Goal: Information Seeking & Learning: Understand process/instructions

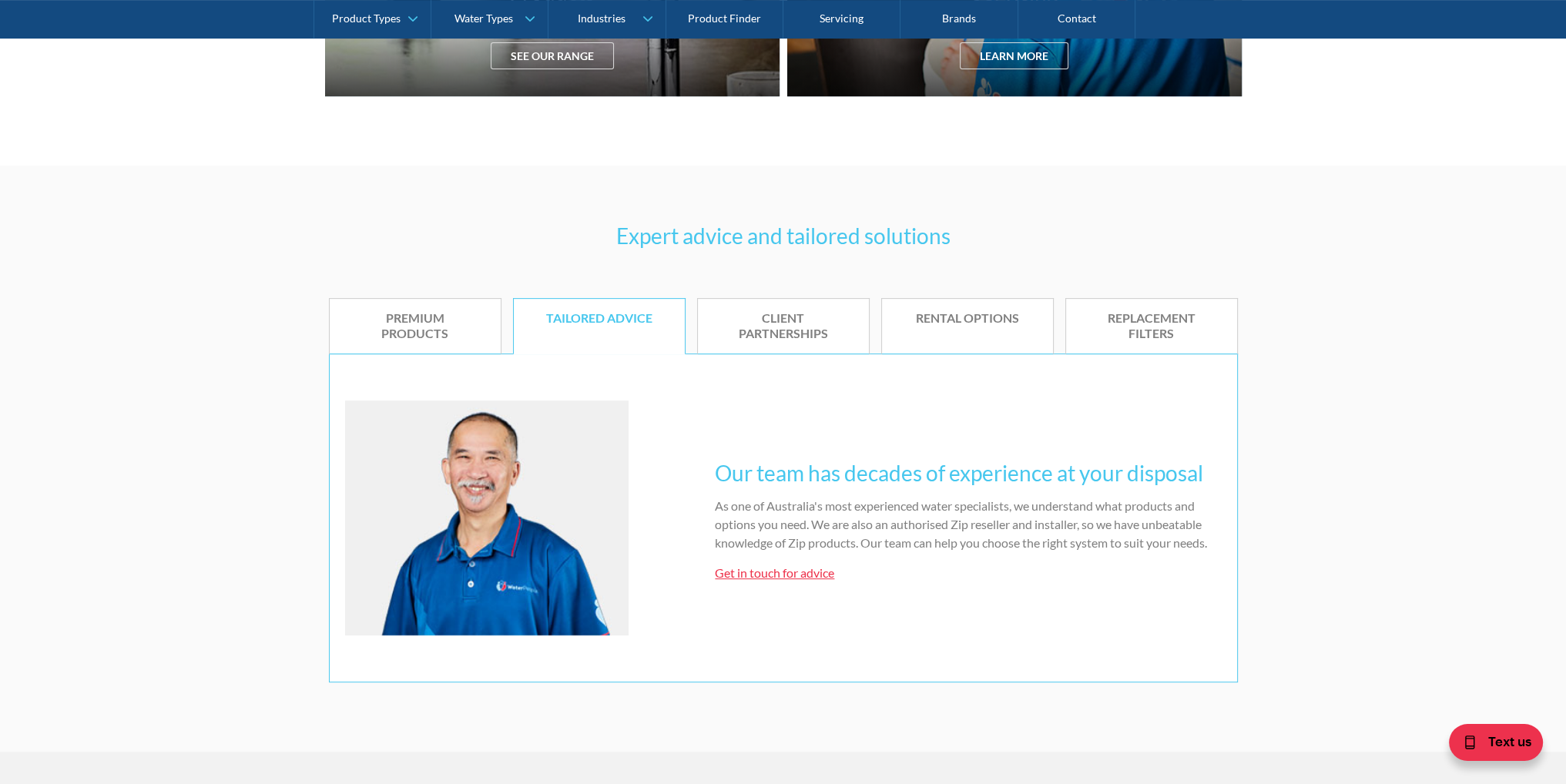
click at [386, 332] on div "Premium products" at bounding box center [415, 326] width 124 height 33
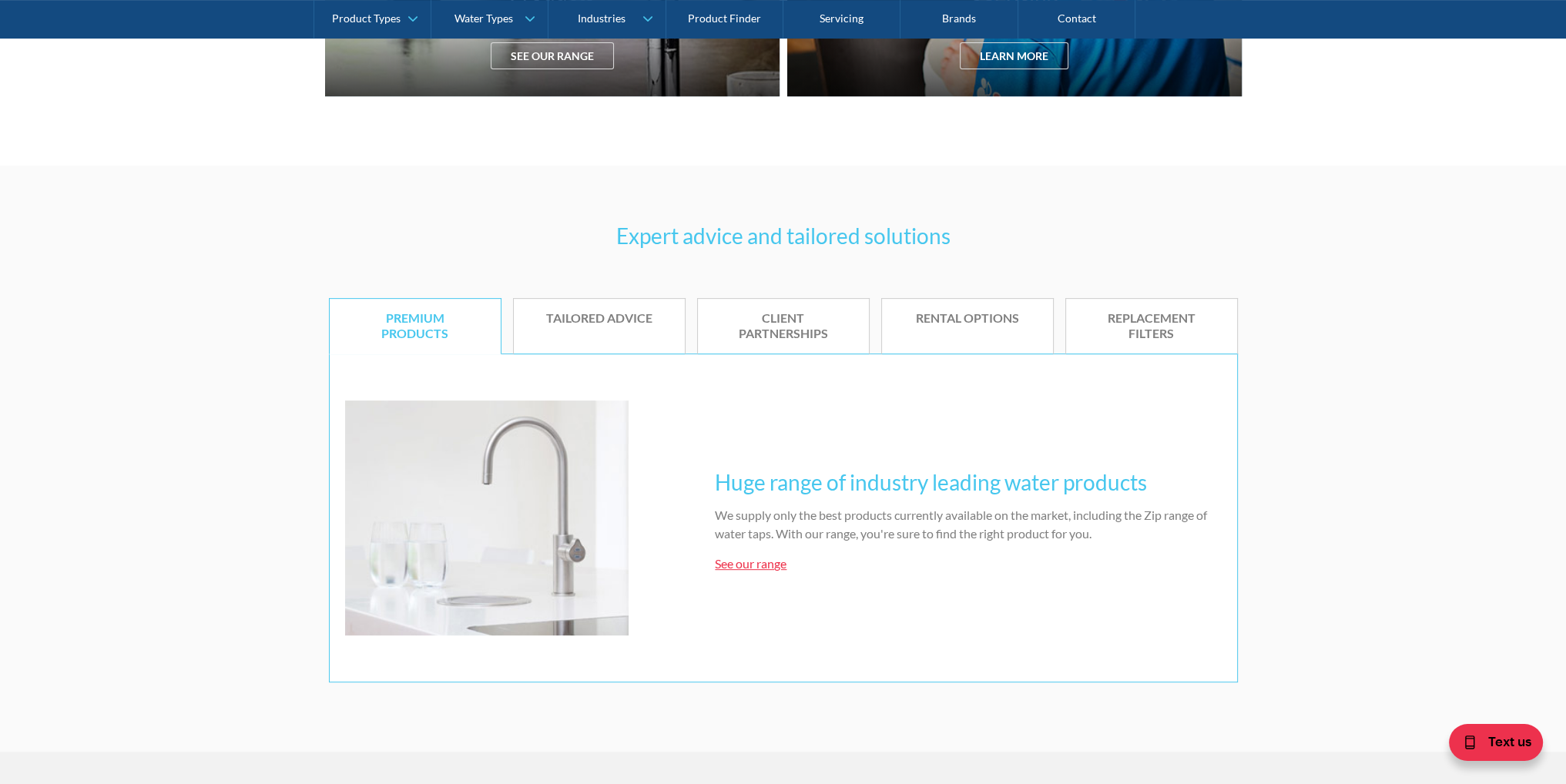
click at [749, 336] on div "Client partnerships" at bounding box center [783, 326] width 124 height 33
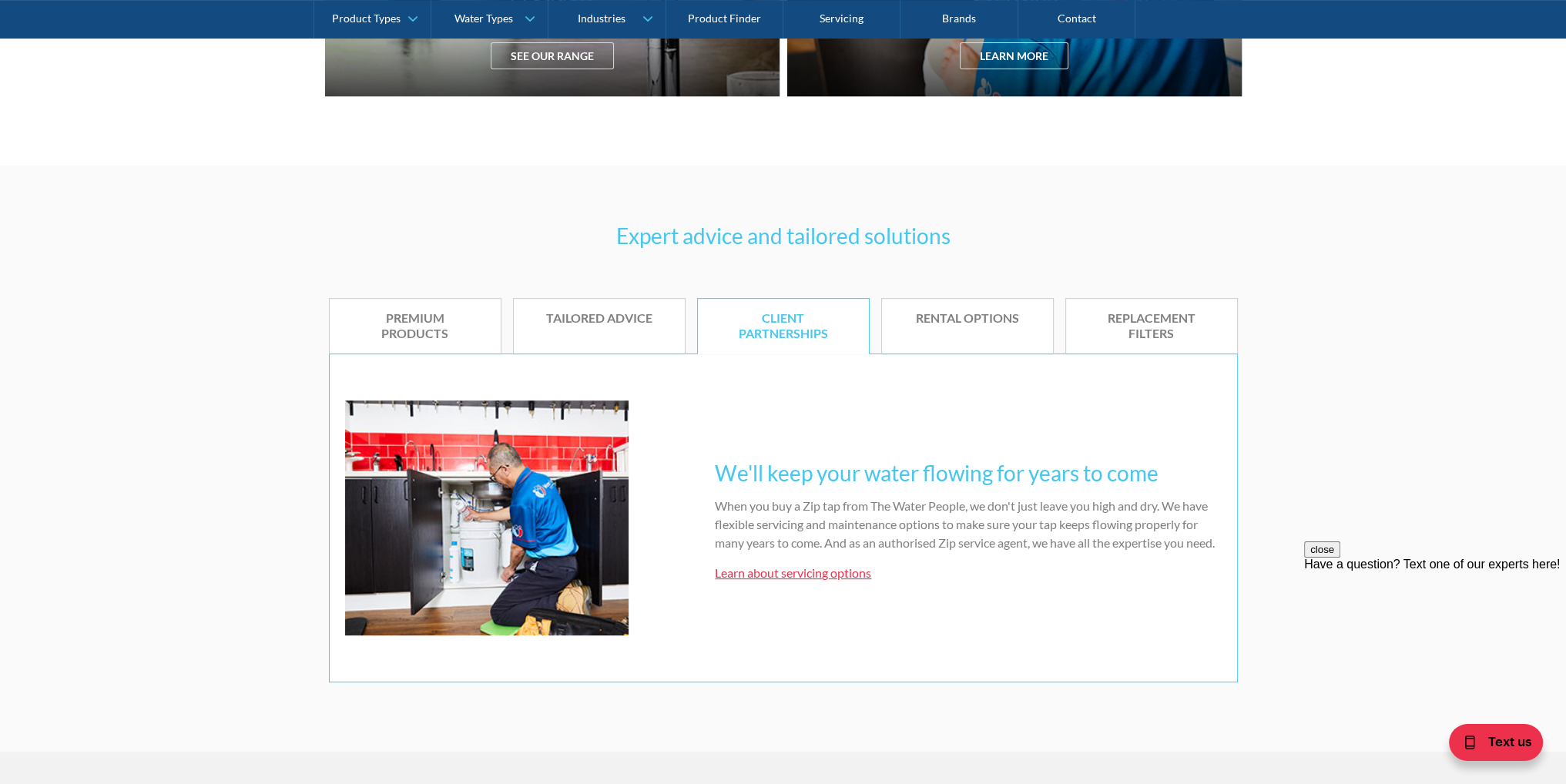
click at [964, 342] on link "Rental options" at bounding box center [968, 326] width 173 height 57
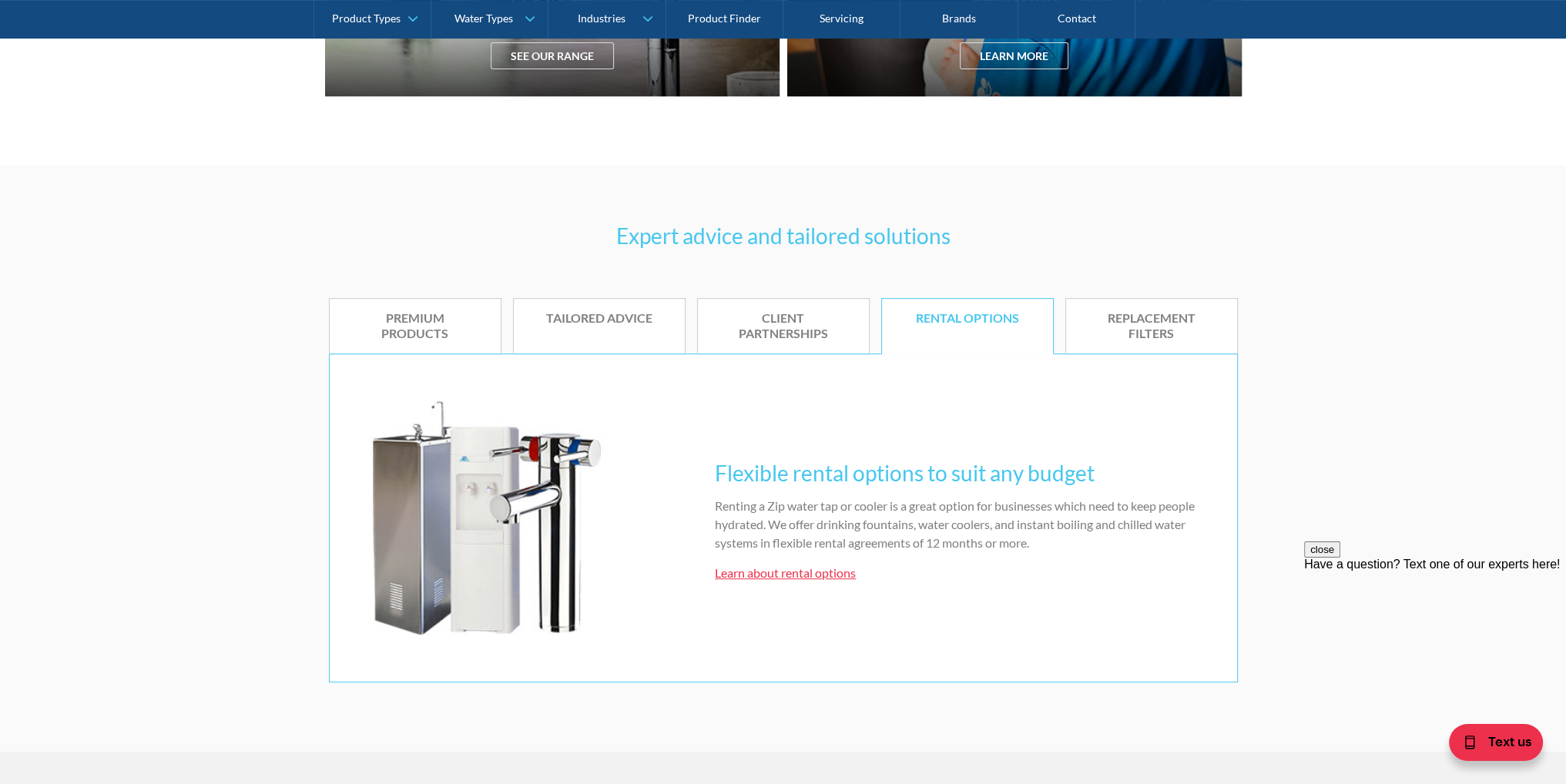
click at [545, 321] on div "Tailored advice" at bounding box center [599, 318] width 124 height 16
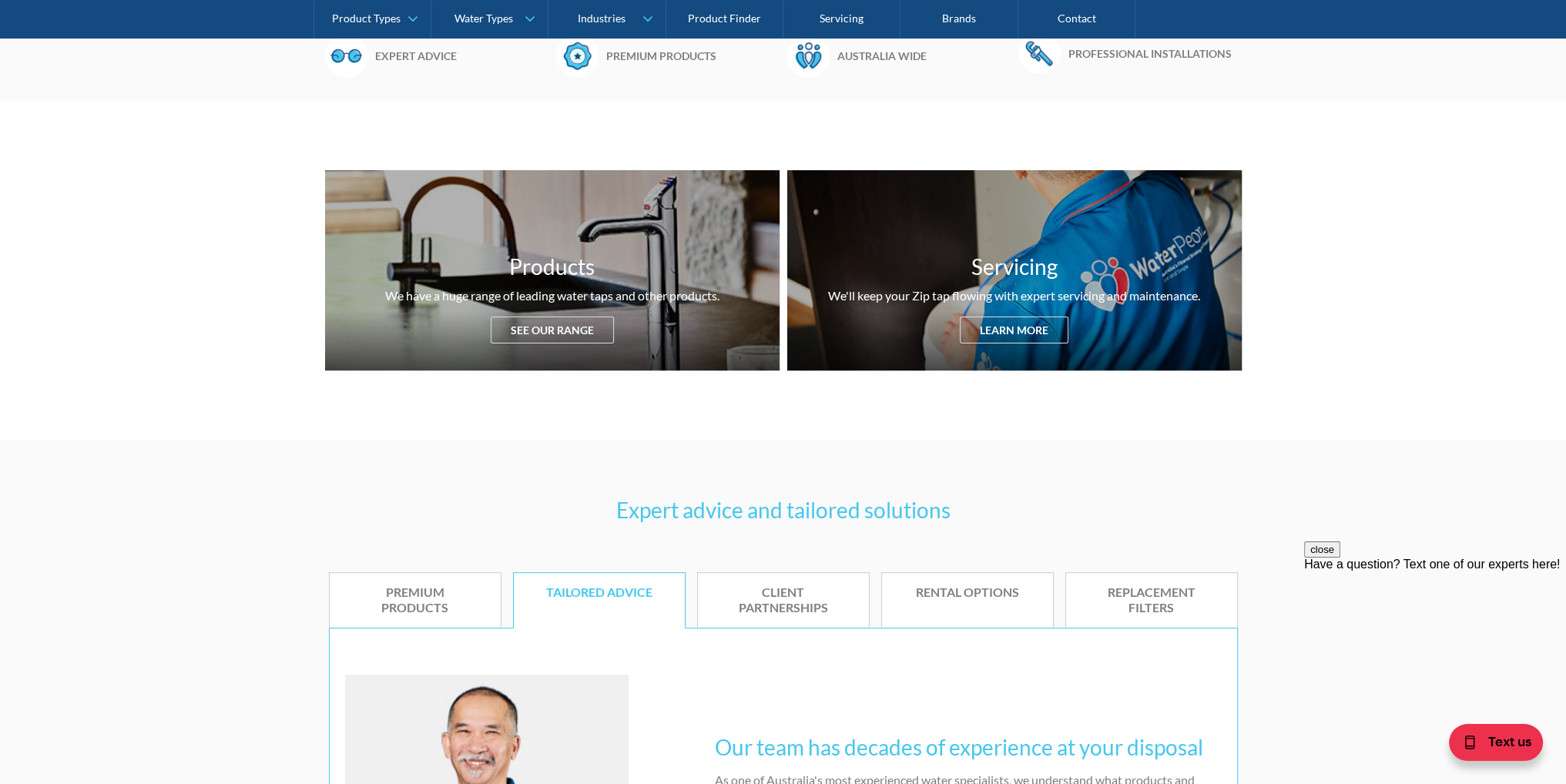
scroll to position [385, 0]
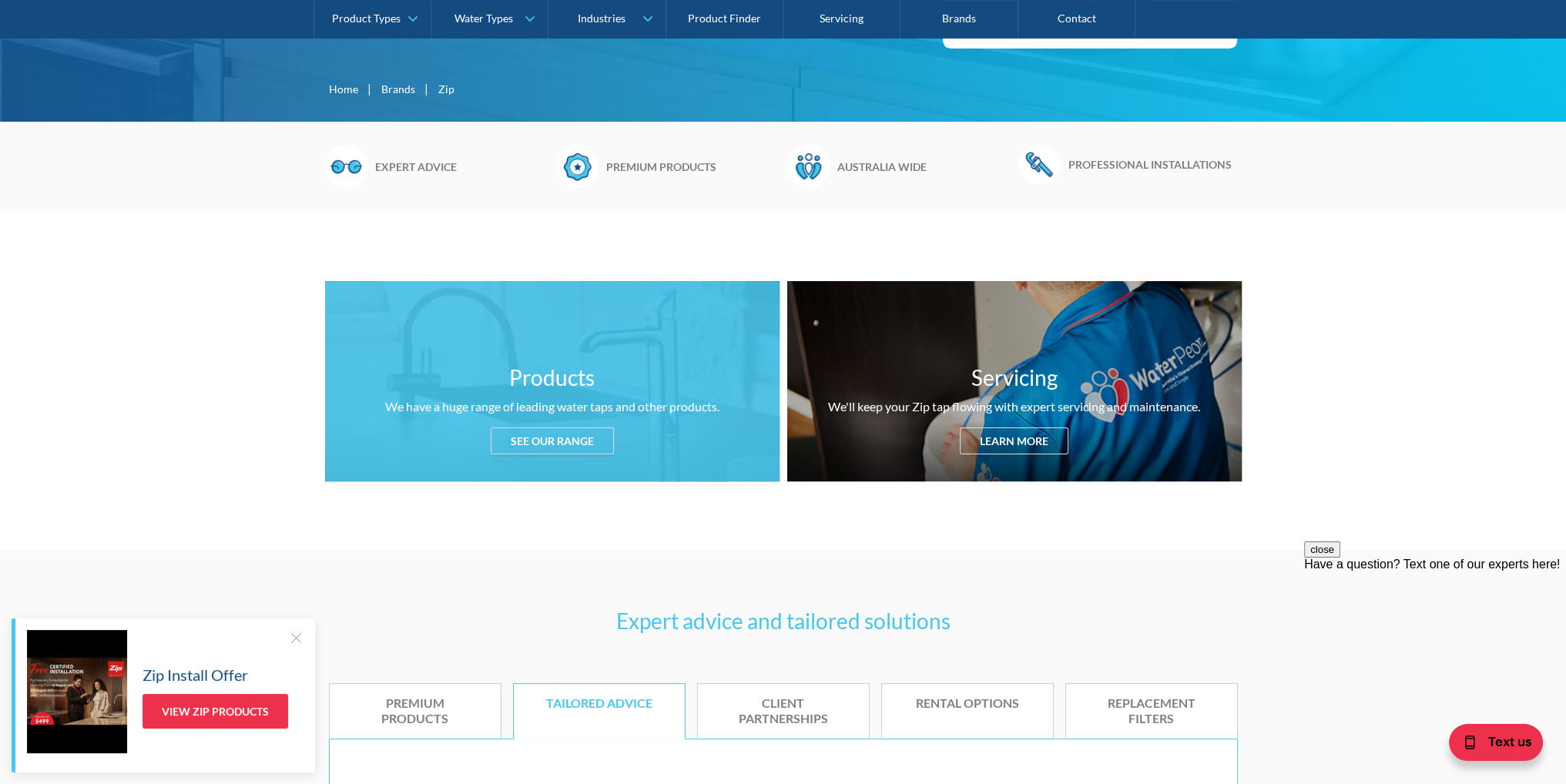
click at [581, 428] on div "See our range" at bounding box center [552, 441] width 124 height 27
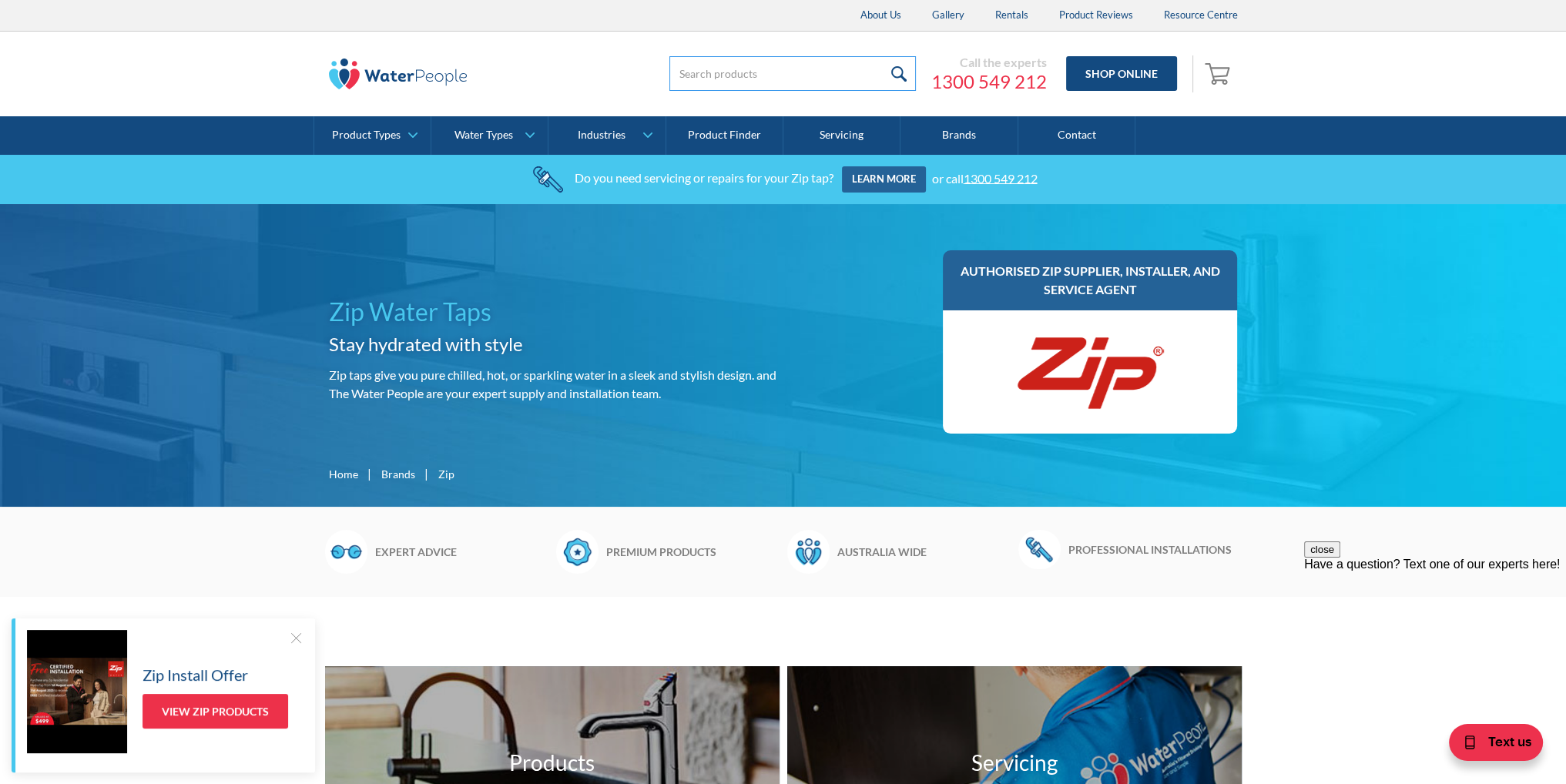
click at [795, 69] on input "search" at bounding box center [792, 73] width 246 height 34
paste input "Hydrotap G5 BCS100 Classic Plus"
type input "Hydrotap G5 BCS100 Classic Plus"
click at [883, 56] on input "submit" at bounding box center [900, 73] width 34 height 34
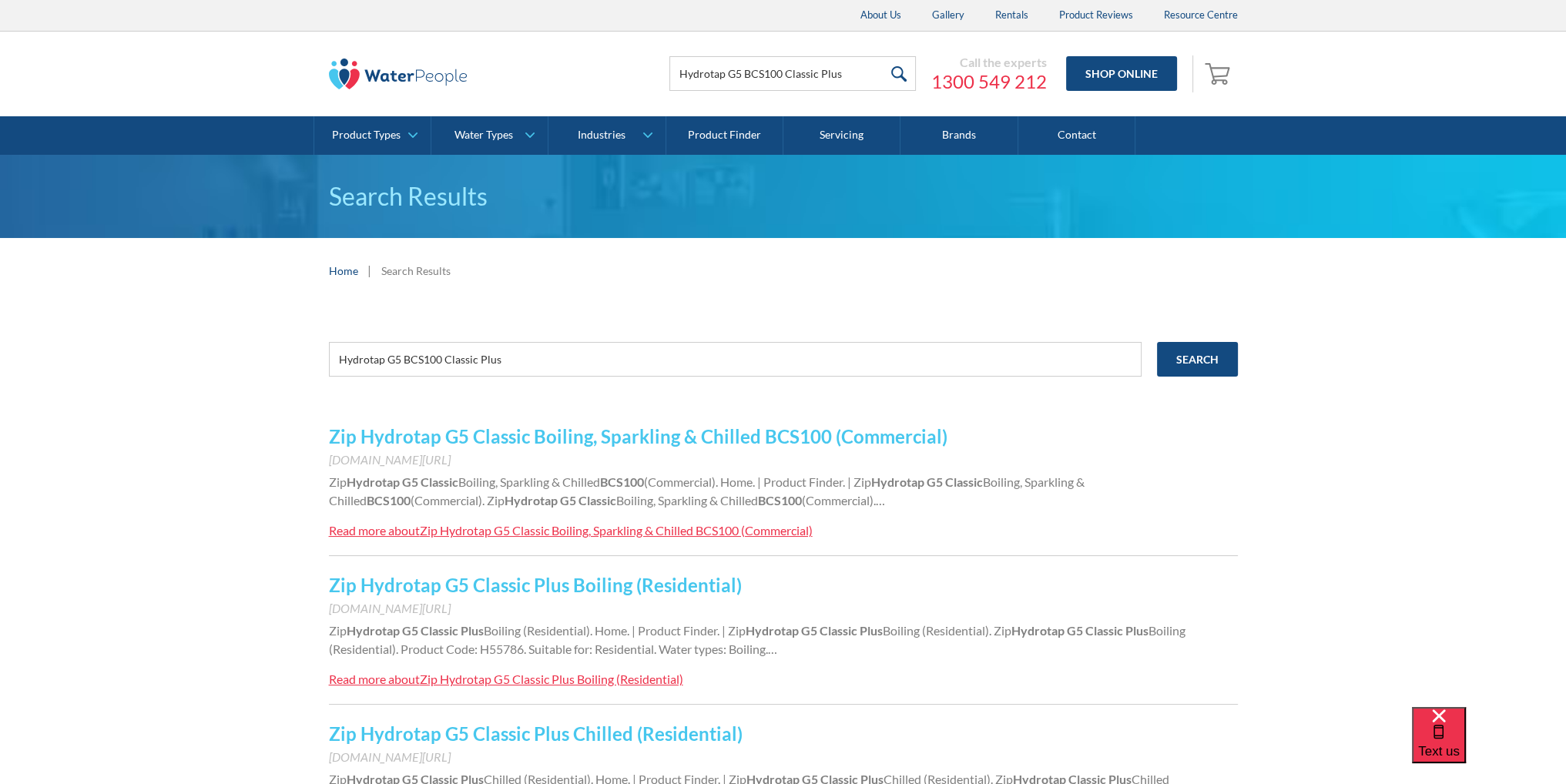
click at [767, 429] on link "Zip Hydrotap G5 Classic Boiling, Sparkling & Chilled BCS100 (Commercial)" at bounding box center [638, 436] width 618 height 22
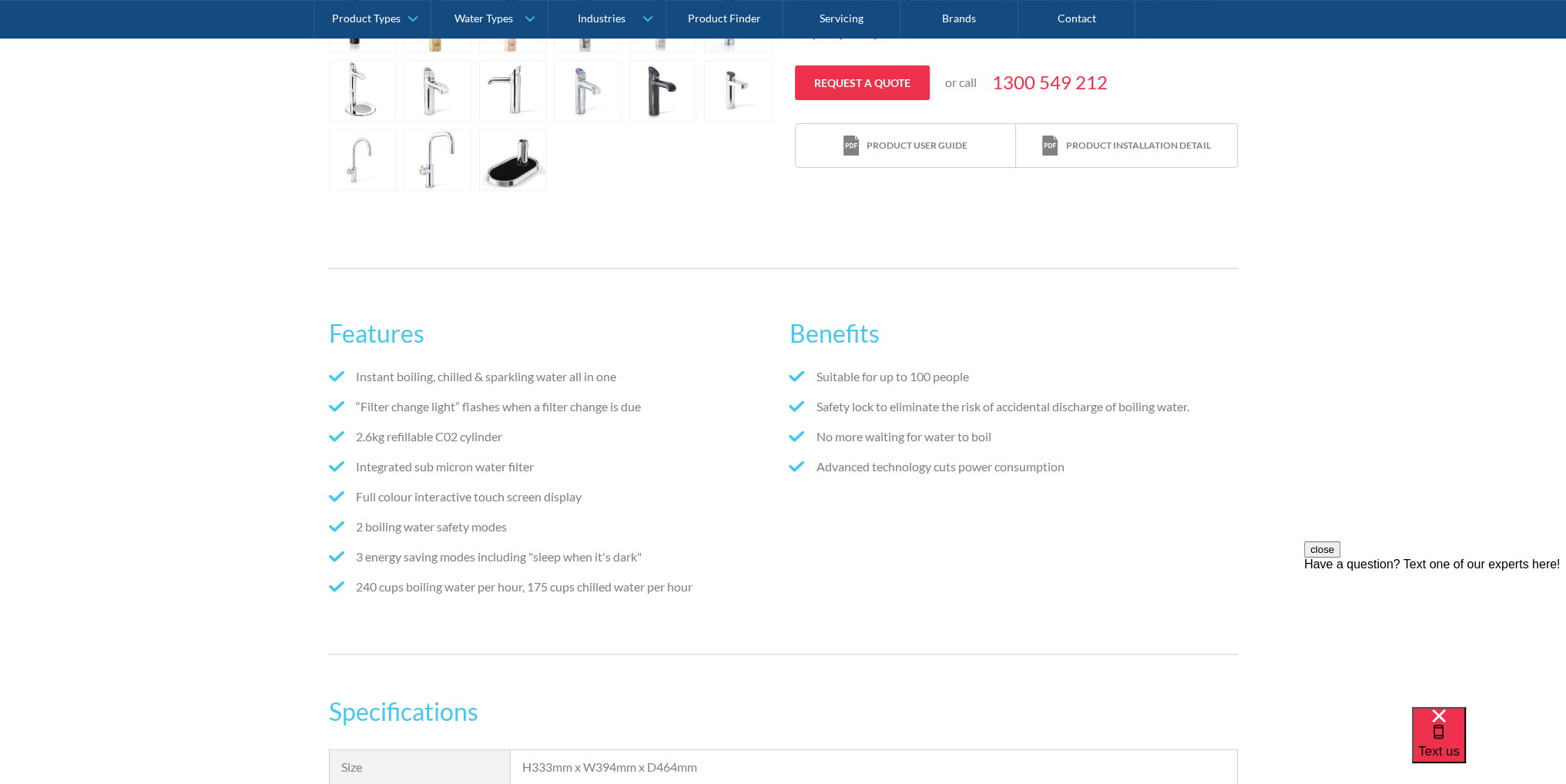
scroll to position [616, 0]
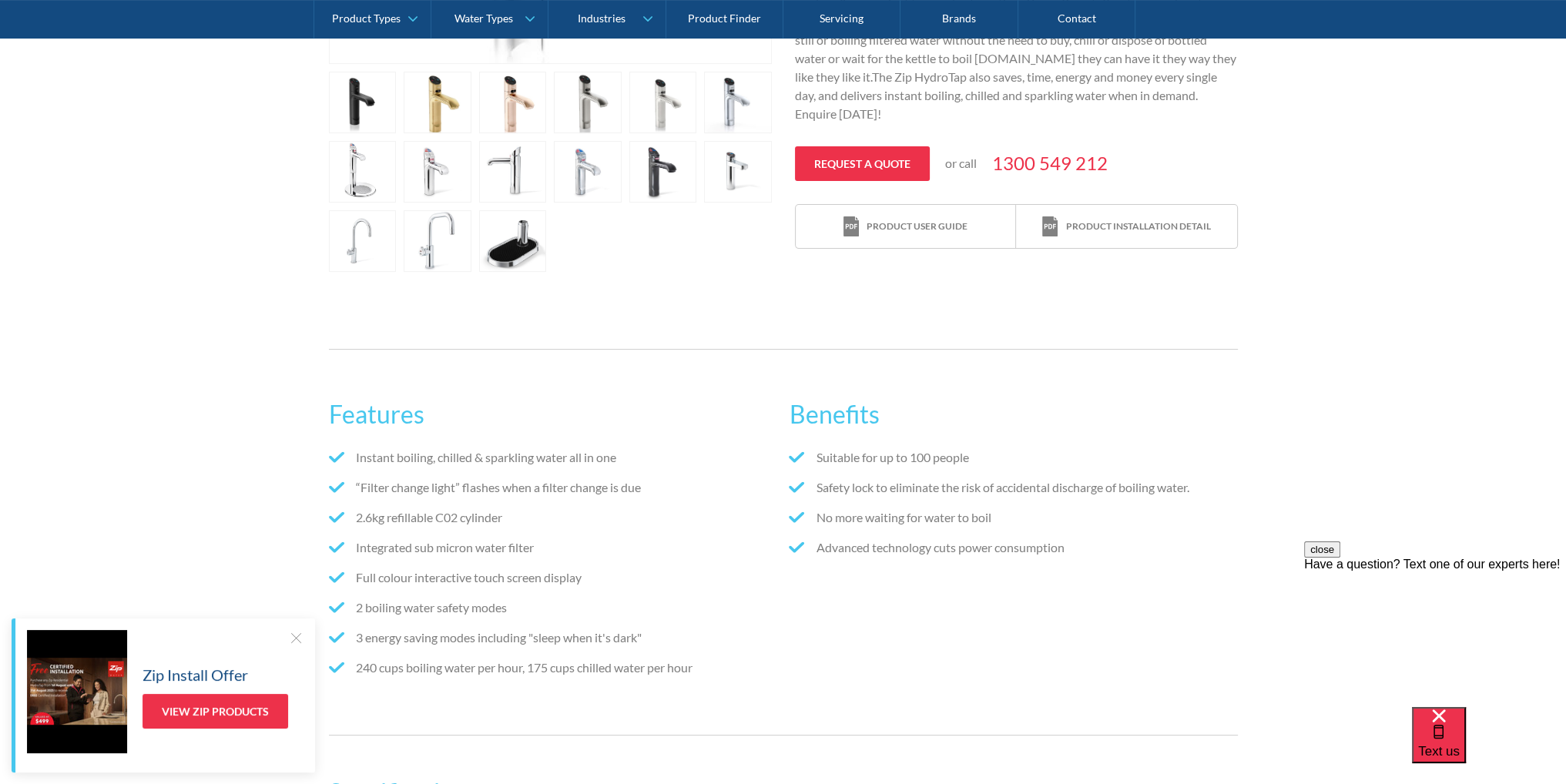
click at [1060, 225] on div "Product installation detail" at bounding box center [1127, 227] width 168 height 21
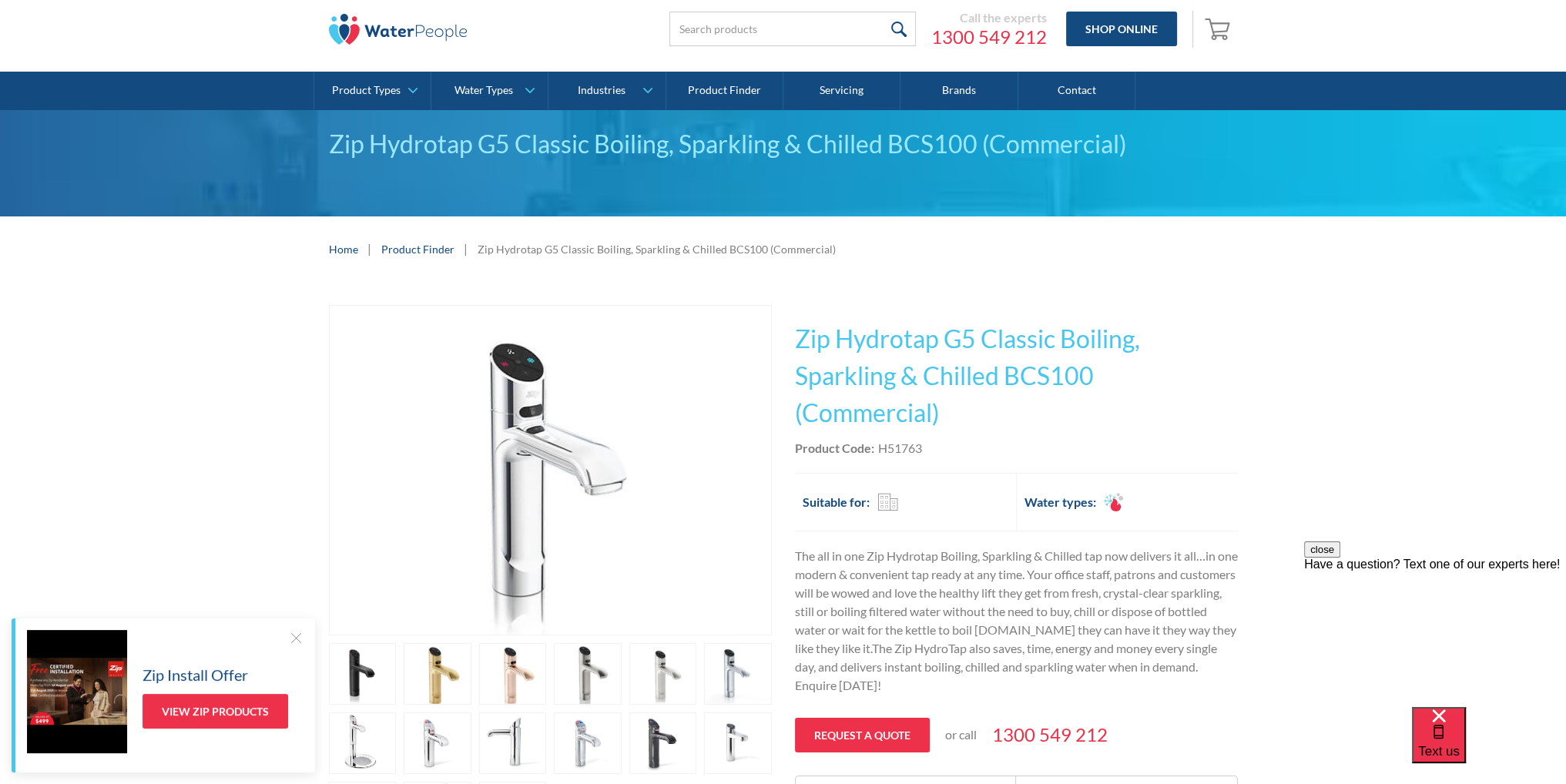
scroll to position [0, 0]
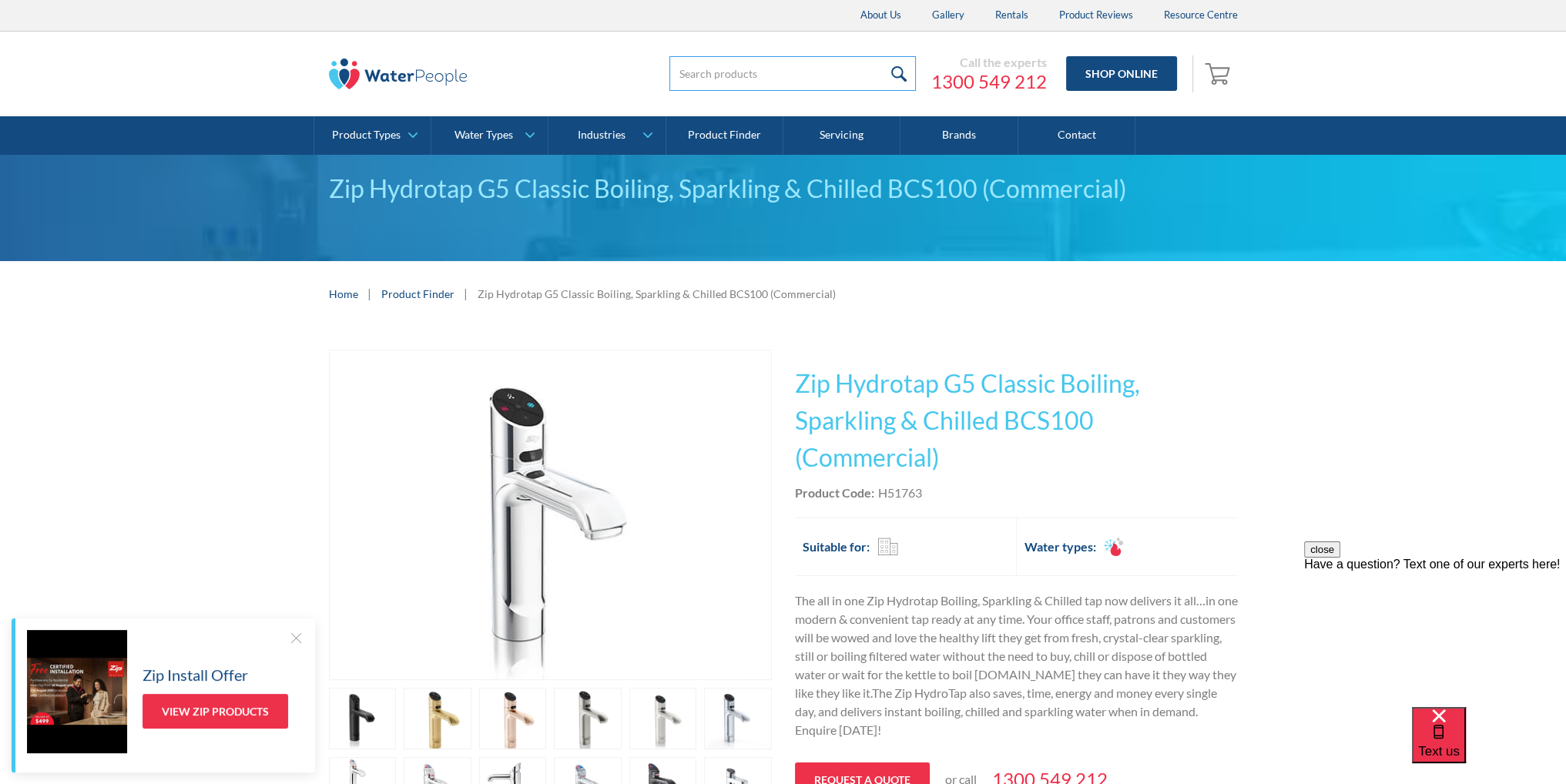
click at [826, 65] on input "search" at bounding box center [792, 73] width 246 height 34
paste input "H55763Z09AU"
type input "H55763Z09AU"
click at [883, 56] on input "submit" at bounding box center [900, 73] width 34 height 34
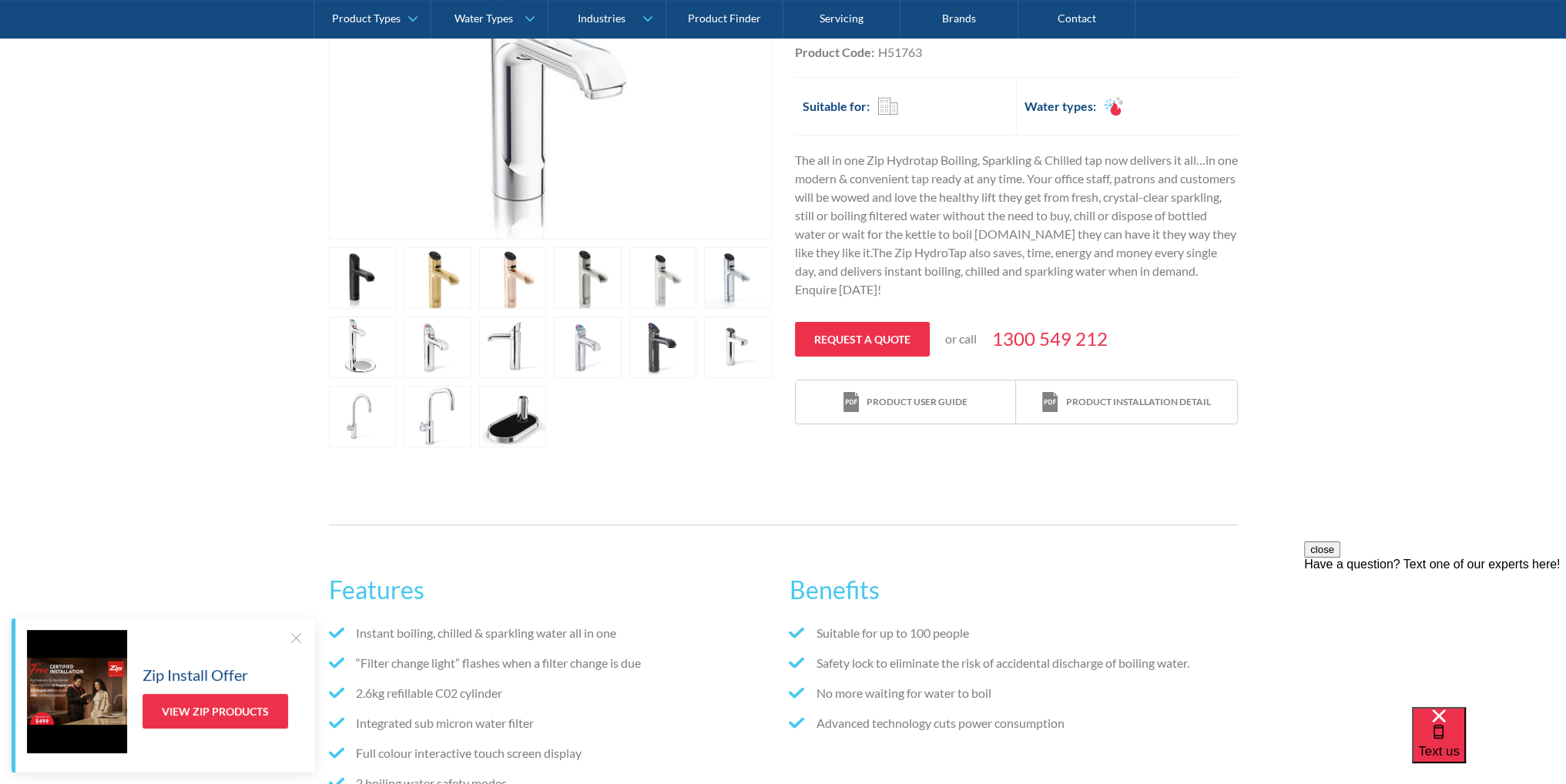
scroll to position [462, 0]
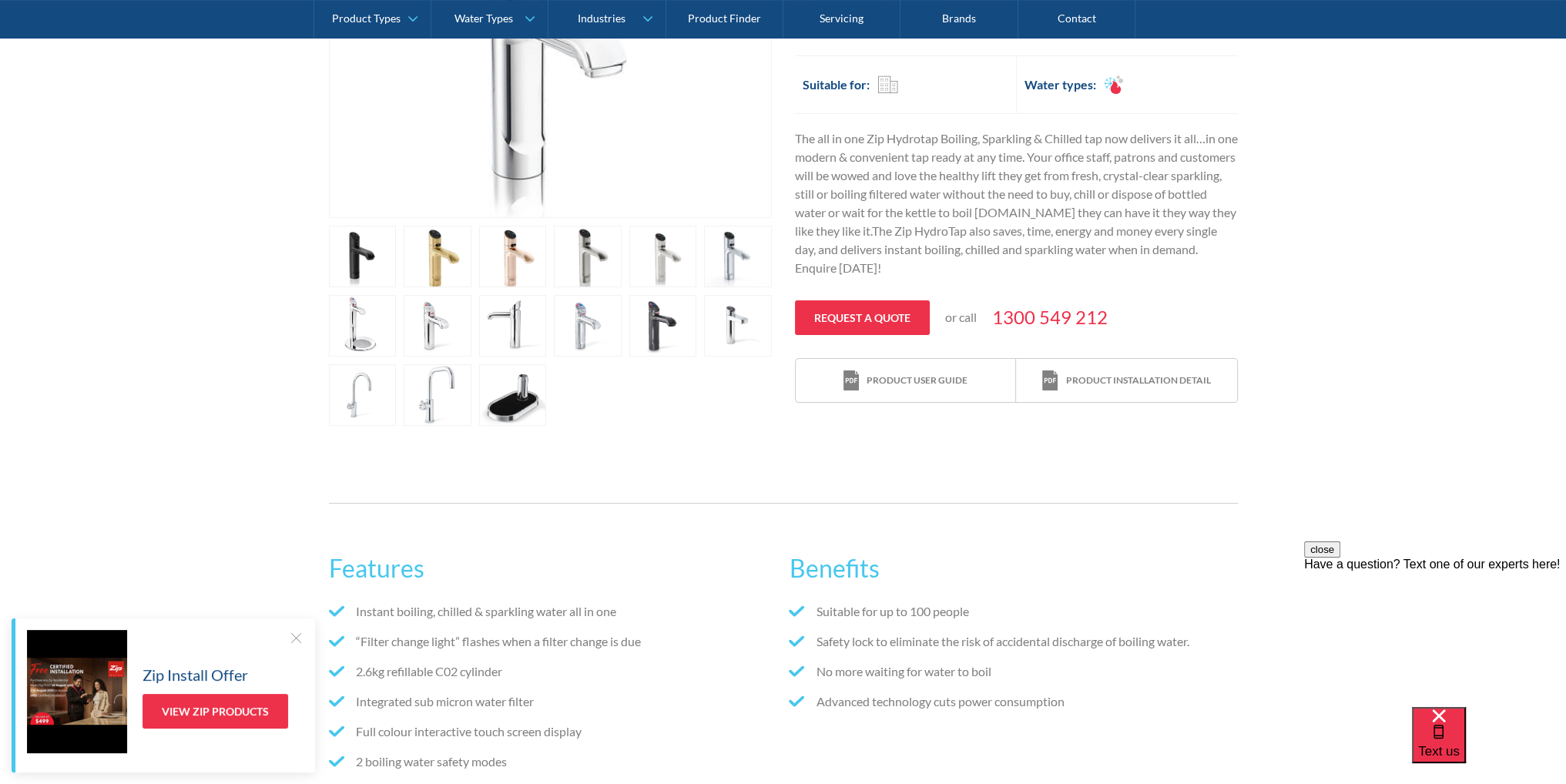
click at [899, 377] on div "Product user guide" at bounding box center [917, 381] width 101 height 14
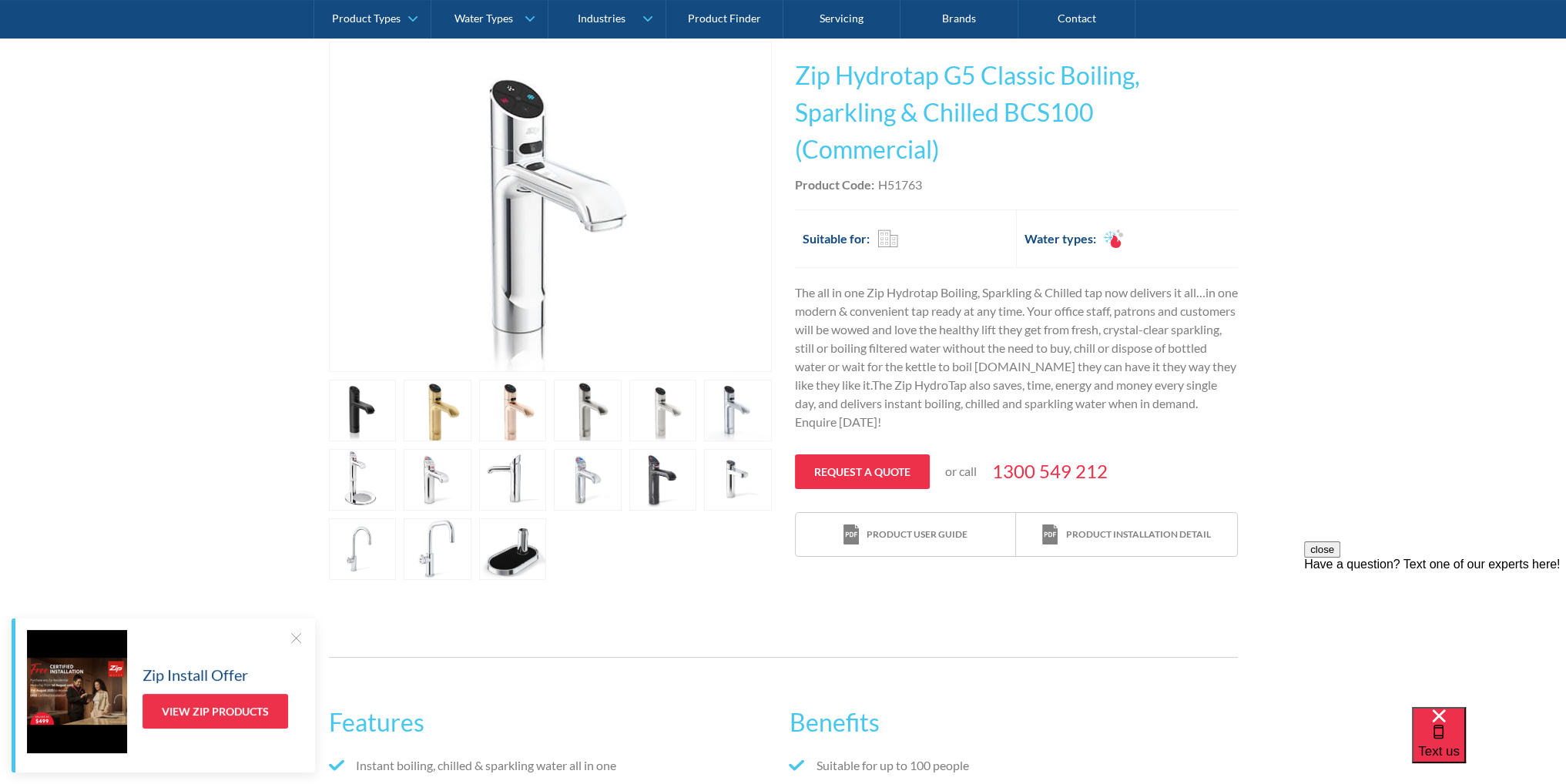
scroll to position [0, 0]
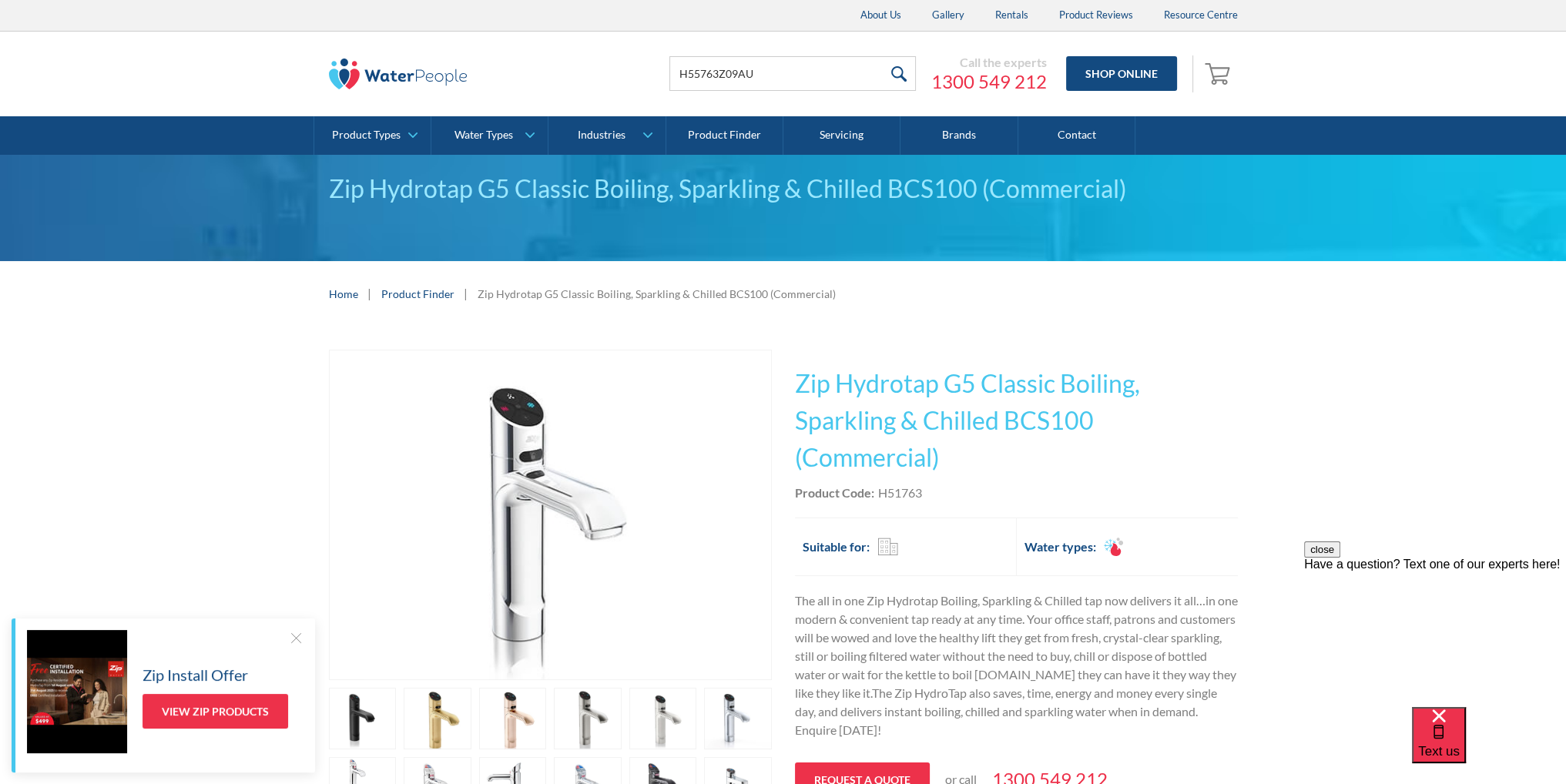
drag, startPoint x: 1318, startPoint y: 447, endPoint x: 1256, endPoint y: 428, distance: 64.8
click at [1318, 447] on div "Play video Fits Most Brands Best Seller No items found. This tap design is incl…" at bounding box center [783, 618] width 1566 height 585
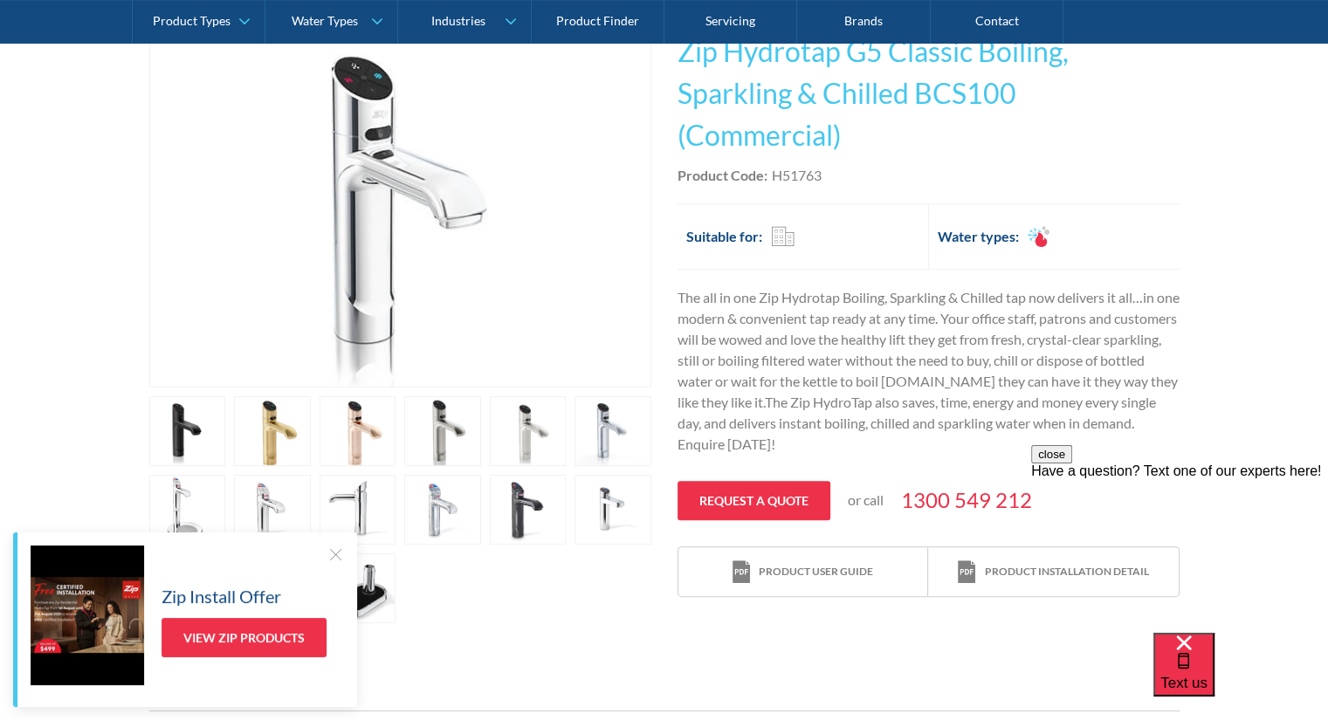
scroll to position [437, 0]
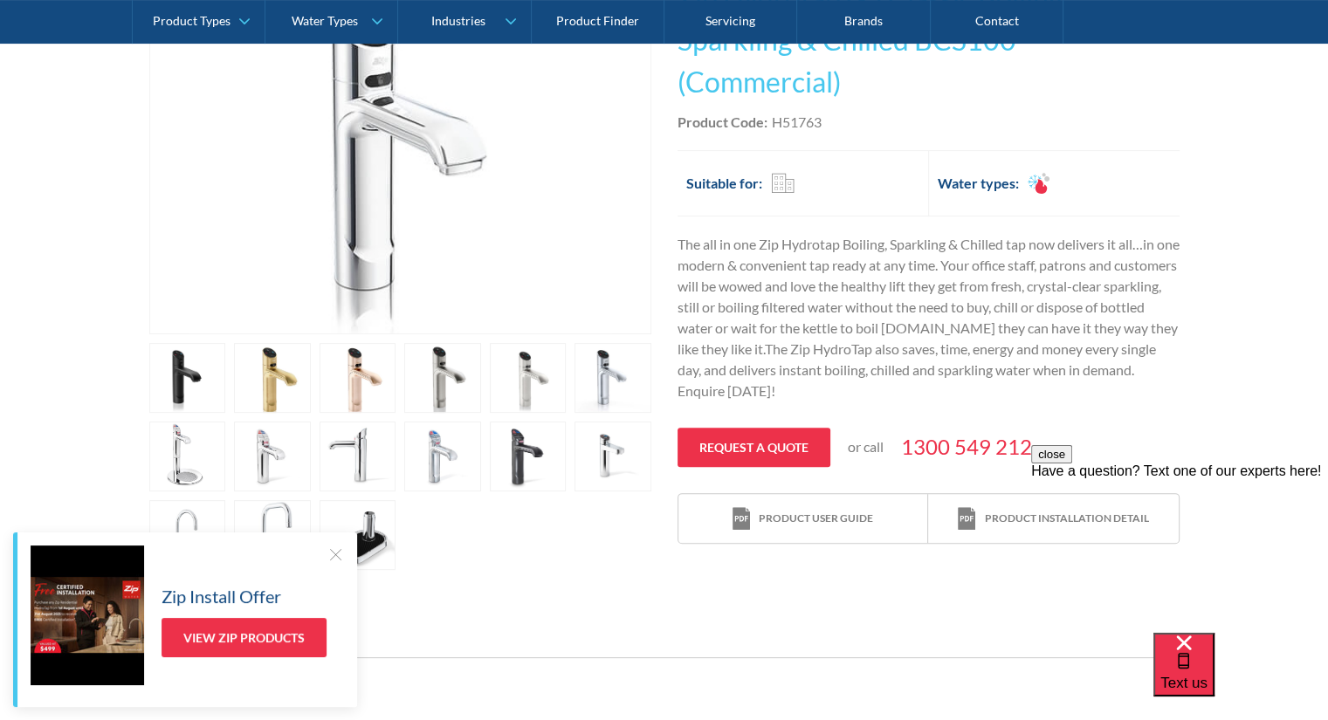
click at [793, 517] on div "Product user guide" at bounding box center [816, 519] width 114 height 16
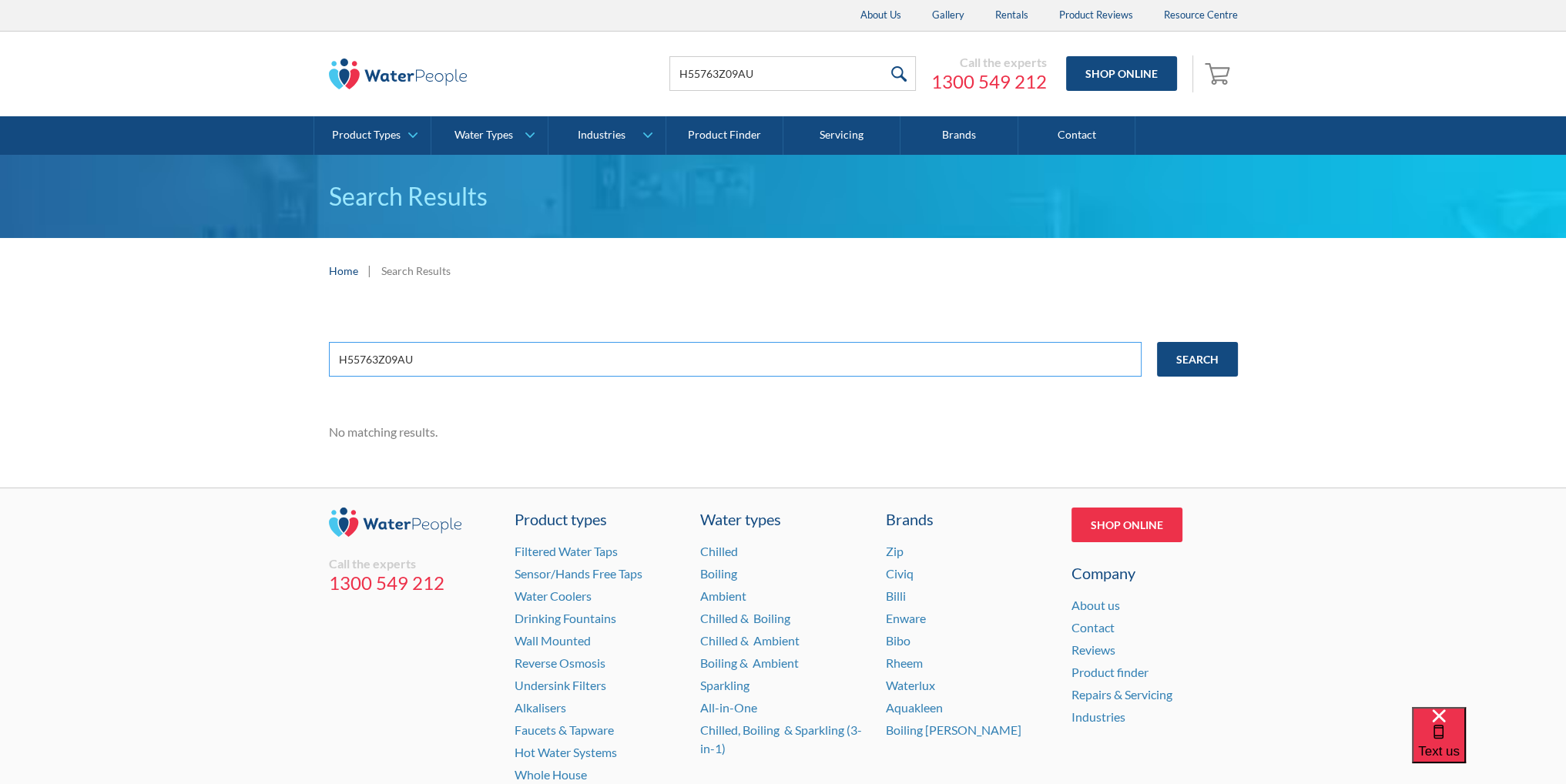
drag, startPoint x: 497, startPoint y: 350, endPoint x: 158, endPoint y: 321, distance: 340.2
click at [158, 321] on div "H55763Z09AU Search No matching results." at bounding box center [783, 395] width 1566 height 184
